Goal: Task Accomplishment & Management: Use online tool/utility

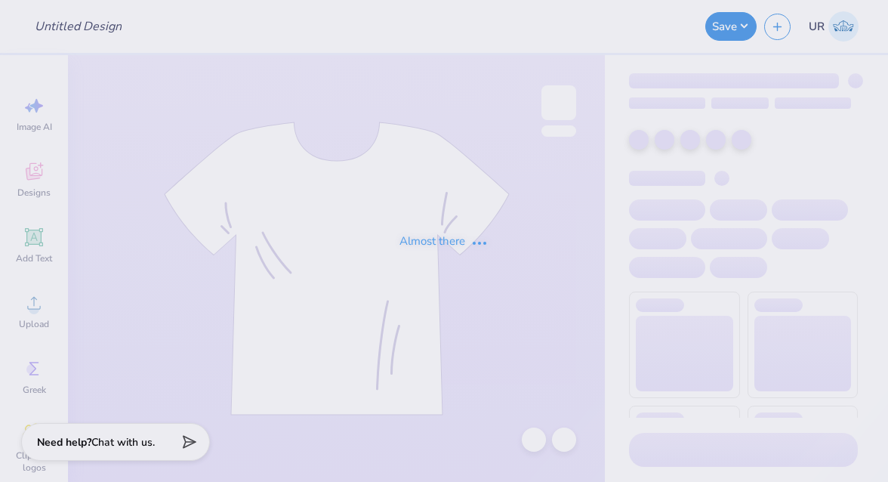
type input "VEX Robotics Shirt #2"
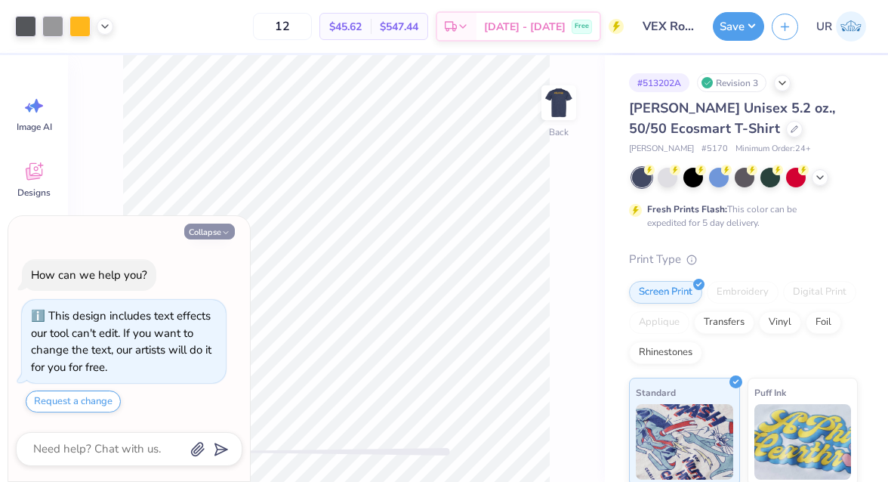
click at [219, 233] on button "Collapse" at bounding box center [209, 231] width 51 height 16
type textarea "x"
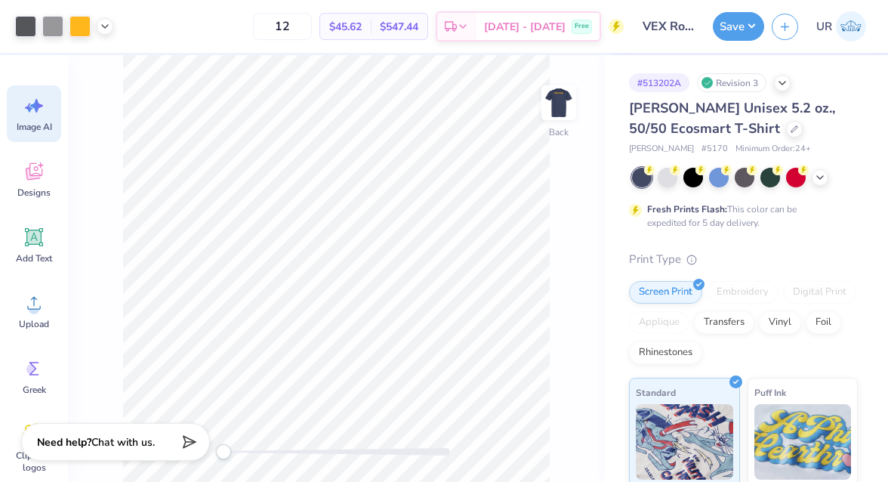
click at [45, 112] on icon at bounding box center [34, 105] width 23 height 23
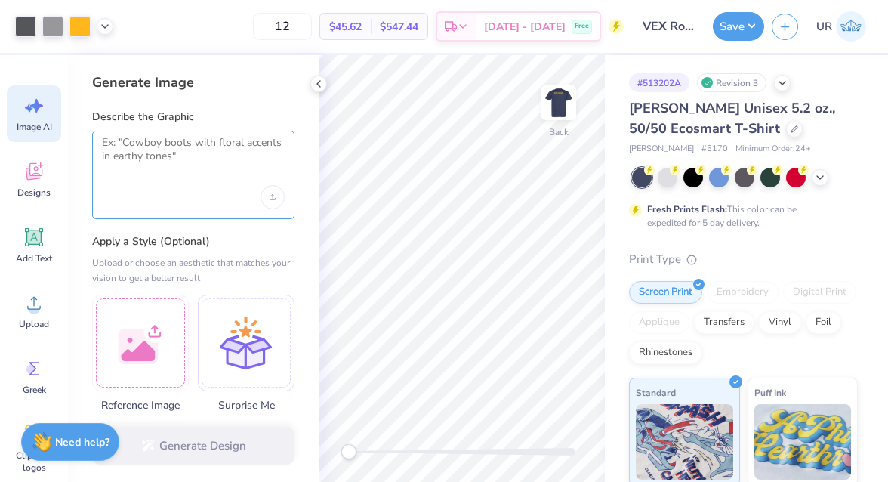
click at [224, 173] on textarea at bounding box center [193, 155] width 183 height 38
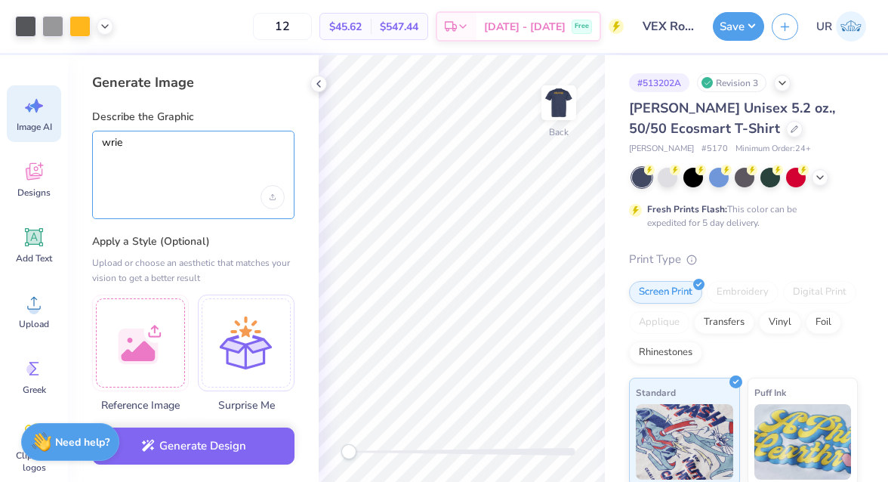
paste textarea "ist for sponsorships for VEX. There are only 4. Q-Lab Corporation Re:build Cutt…"
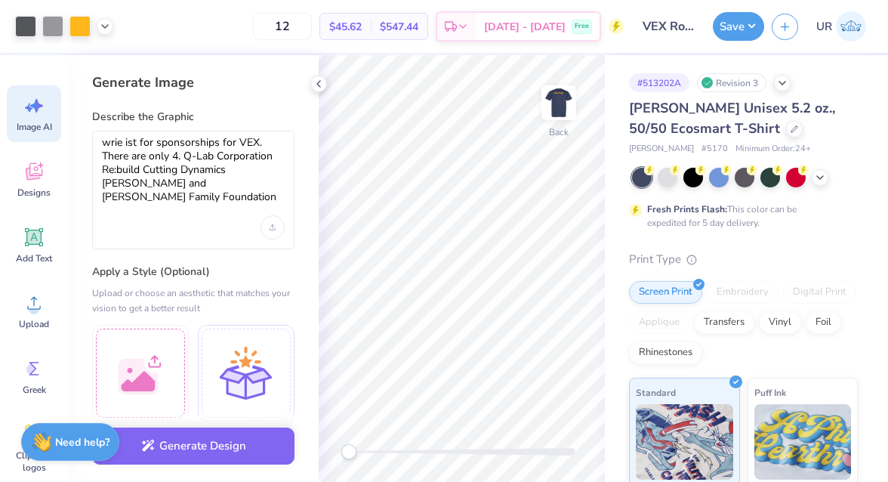
drag, startPoint x: 100, startPoint y: 139, endPoint x: 254, endPoint y: 139, distance: 154.0
click at [254, 139] on div "wrie ist for sponsorships for VEX. There are only 4. Q-Lab Corporation Re:build…" at bounding box center [193, 190] width 202 height 119
drag, startPoint x: 184, startPoint y: 157, endPoint x: 71, endPoint y: 138, distance: 114.8
click at [71, 138] on div "Generate Image Describe the Graphic wrie ist for sponsorships for VEX. There ar…" at bounding box center [193, 268] width 251 height 427
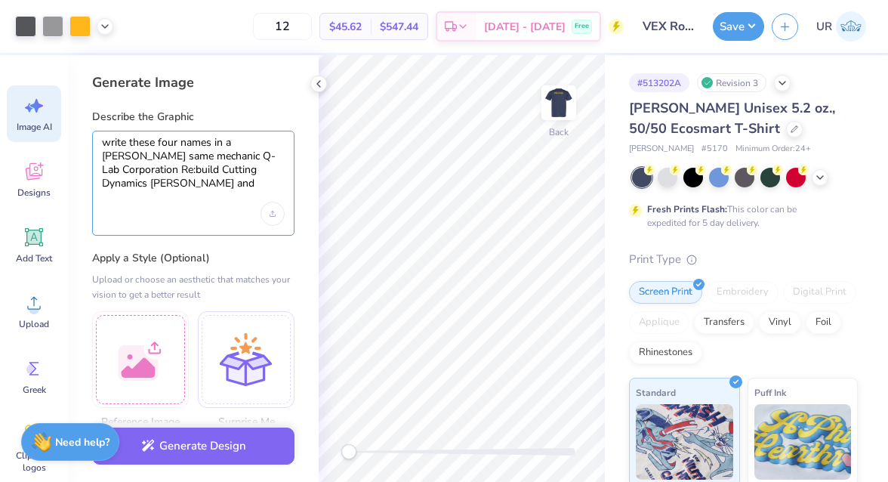
click at [258, 146] on textarea "write these four names in a nute same mechanic Q-Lab Corporation Re:build Cutti…" at bounding box center [193, 163] width 183 height 54
click at [150, 152] on textarea "write these four names in a nut same mechanic Q-Lab Corporation Re:build Cuttin…" at bounding box center [193, 163] width 183 height 54
drag, startPoint x: 111, startPoint y: 142, endPoint x: 86, endPoint y: 142, distance: 24.9
click at [86, 142] on div "Generate Image Describe the Graphic write these four names in a nut same mechan…" at bounding box center [193, 268] width 251 height 427
click at [149, 158] on textarea "Write these four names in a nut same mechanic- Q-Lab Corporation Re:build Cutti…" at bounding box center [193, 163] width 183 height 54
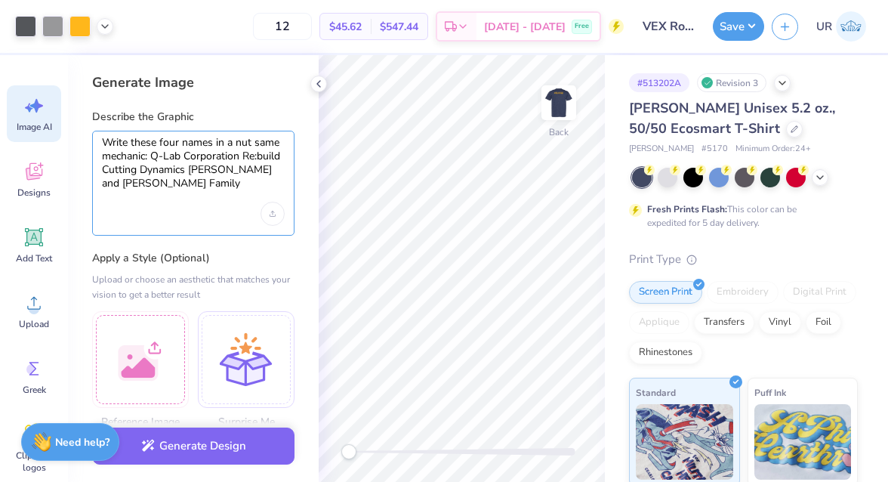
click at [280, 178] on textarea "Write these four names in a nut same mechanic: Q-Lab Corporation Re:build Cutti…" at bounding box center [193, 163] width 183 height 54
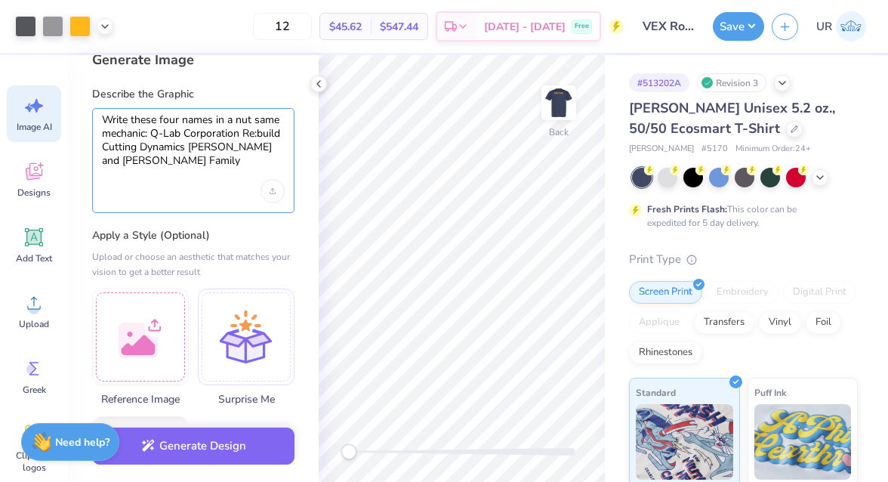
scroll to position [26, 0]
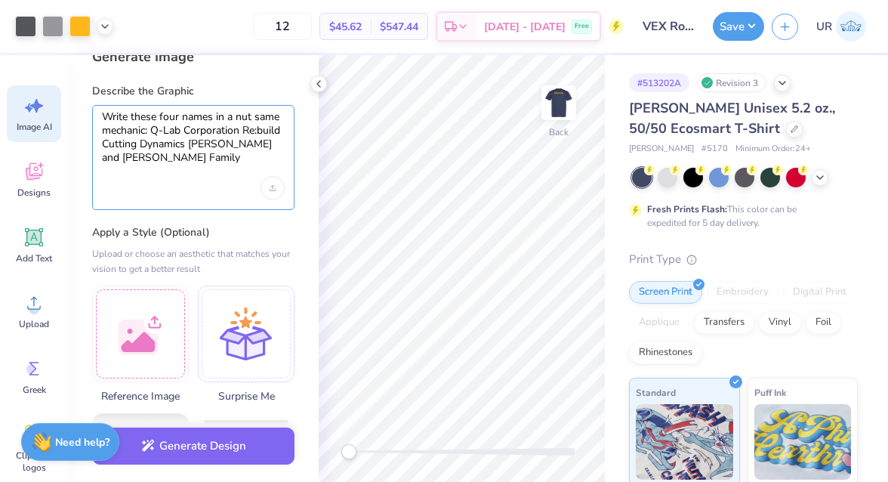
drag, startPoint x: 153, startPoint y: 131, endPoint x: 313, endPoint y: 164, distance: 163.5
click at [313, 164] on div "Generate Image Describe the Graphic Write these four names in a nut same mechan…" at bounding box center [193, 268] width 251 height 427
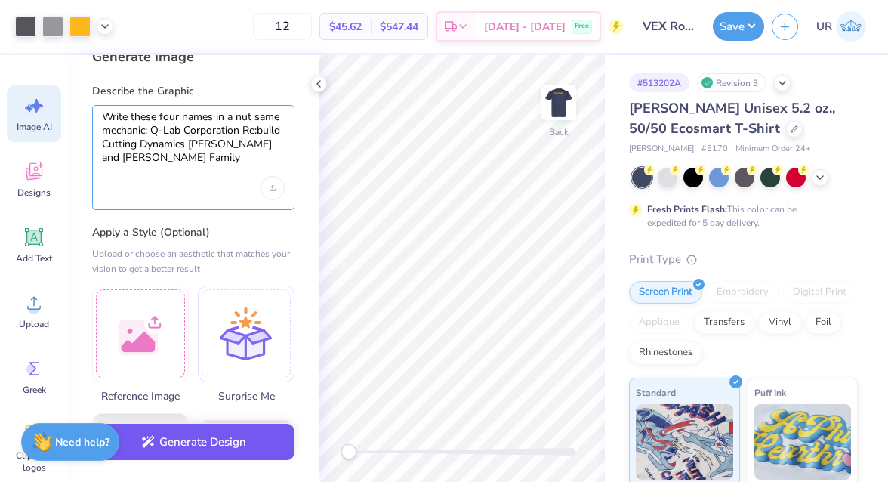
type textarea "Write these four names in a nut same mechanic: Q-Lab Corporation Re:build Cutti…"
click at [224, 445] on button "Generate Design" at bounding box center [193, 442] width 202 height 37
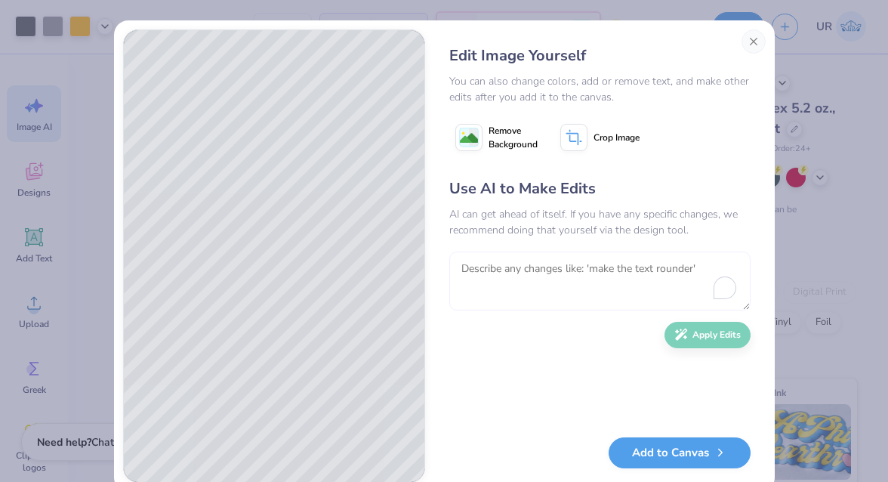
click at [544, 262] on textarea "To enrich screen reader interactions, please activate Accessibility in Grammarl…" at bounding box center [599, 280] width 301 height 59
type textarea "write these in a nut shape collage"
click at [691, 343] on button "Apply Edits" at bounding box center [707, 331] width 86 height 26
